Goal: Obtain resource: Download file/media

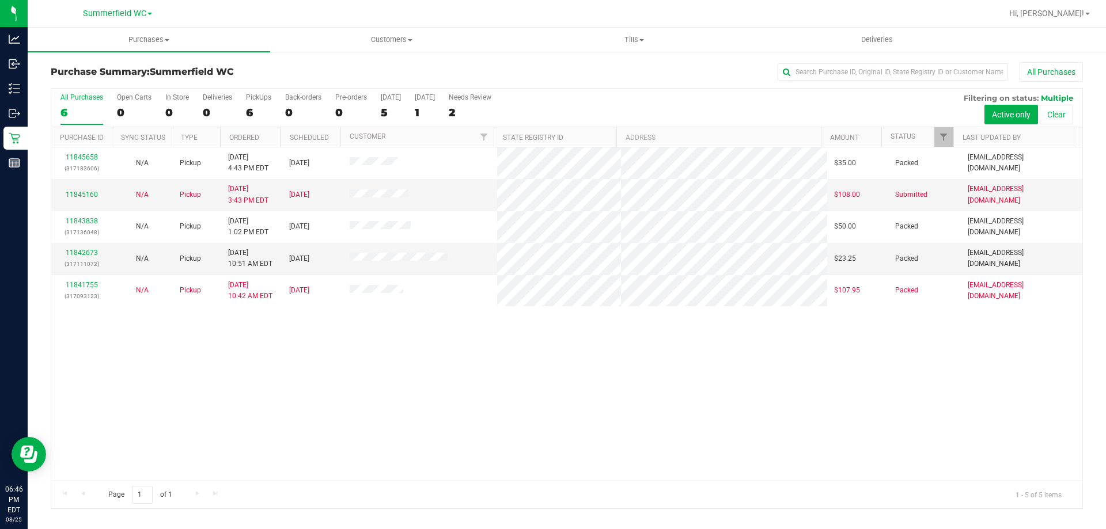
drag, startPoint x: 590, startPoint y: 356, endPoint x: 600, endPoint y: 382, distance: 27.9
click at [588, 356] on div "11845658 (317183606) N/A Pickup [DATE] 4:43 PM EDT 8/26/2025 $35.00 Packed [EMA…" at bounding box center [566, 313] width 1031 height 333
click at [512, 366] on div "11845658 (317183606) N/A Pickup [DATE] 4:43 PM EDT 8/26/2025 $35.00 Packed [EMA…" at bounding box center [566, 313] width 1031 height 333
click at [79, 109] on div "6" at bounding box center [81, 112] width 43 height 13
click at [0, 0] on input "All Purchases 6" at bounding box center [0, 0] width 0 height 0
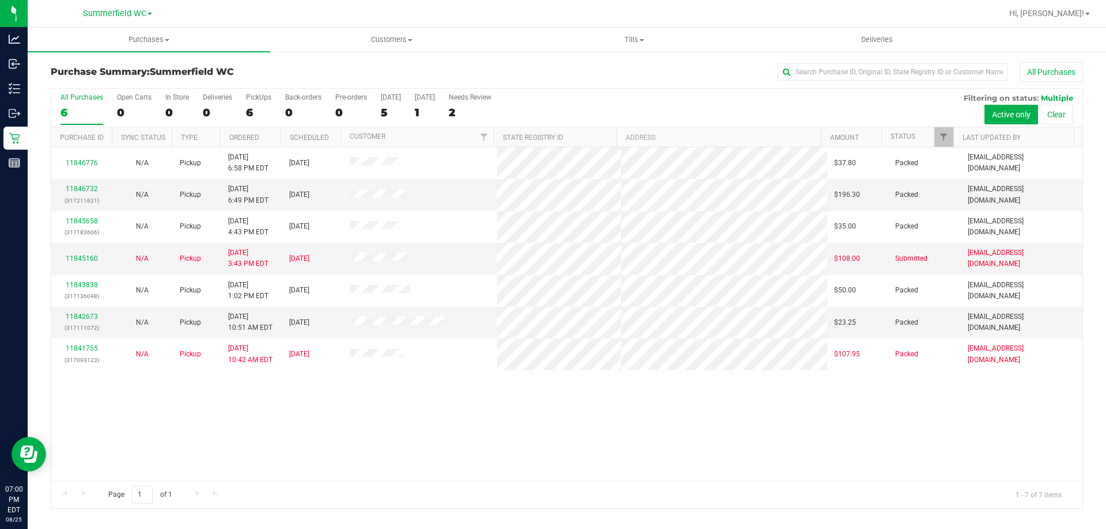
click at [402, 419] on div "11846776 N/A Pickup [DATE] 6:58 PM EDT 8/25/2025 $37.80 Packed [EMAIL_ADDRESS][…" at bounding box center [566, 313] width 1031 height 333
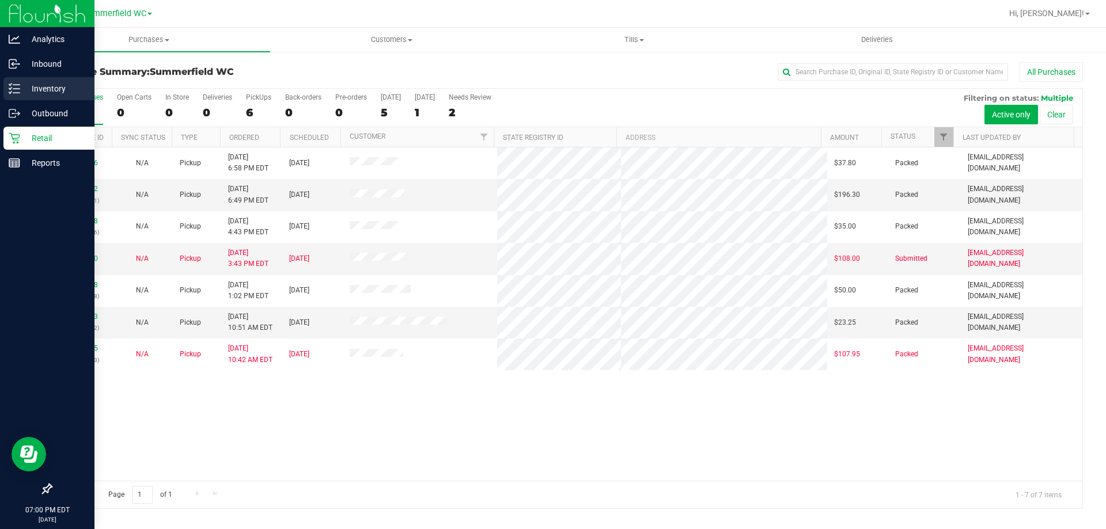
click at [44, 84] on p "Inventory" at bounding box center [54, 89] width 69 height 14
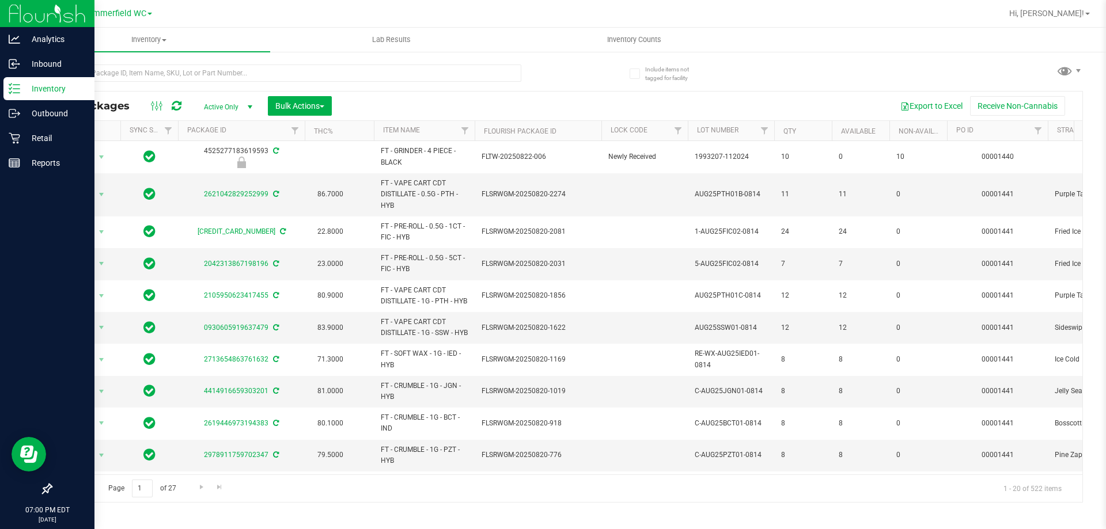
click at [432, 133] on th "Item Name" at bounding box center [424, 131] width 101 height 20
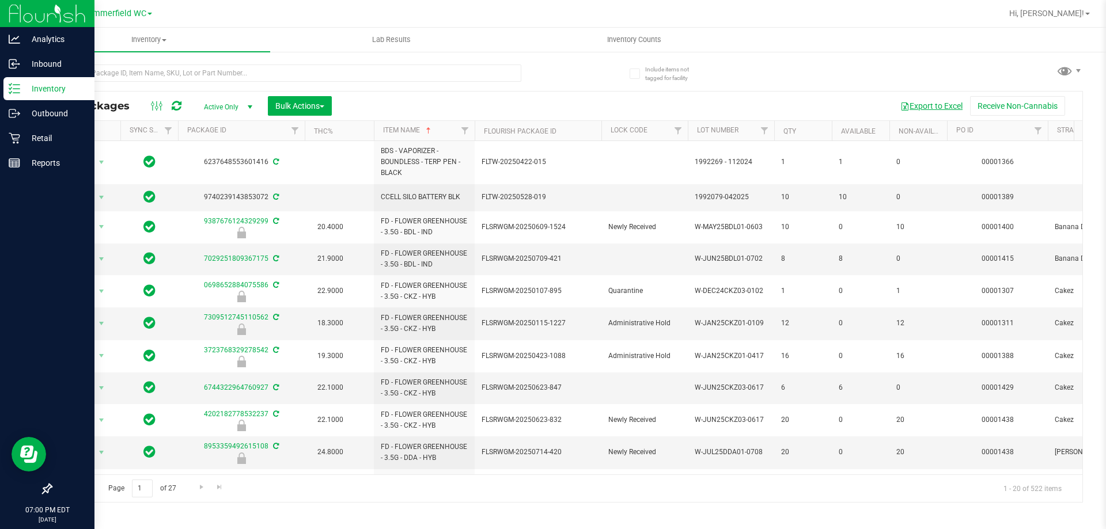
click at [924, 107] on button "Export to Excel" at bounding box center [931, 106] width 77 height 20
